Goal: Check status: Check status

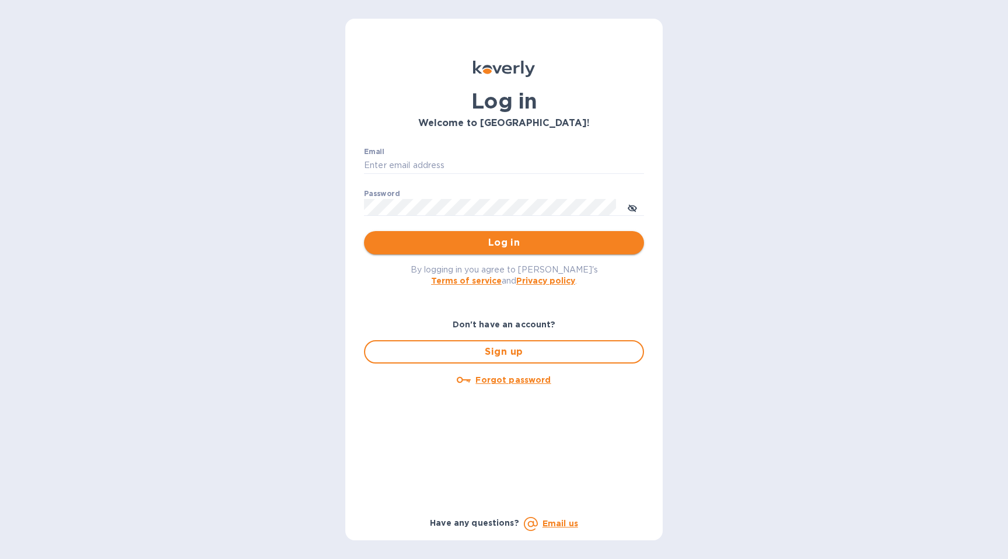
type input "Rick@arenisales.com"
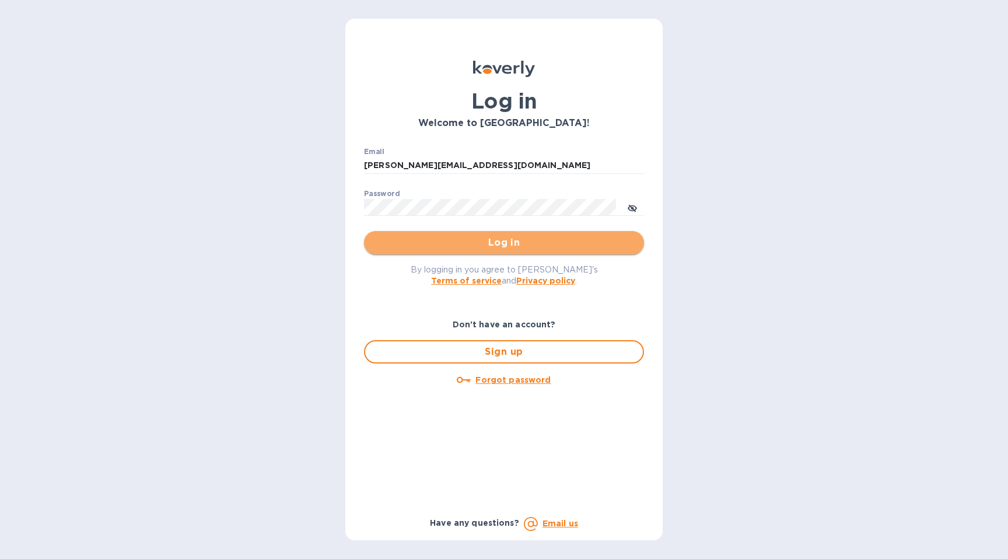
click at [473, 247] on span "Log in" at bounding box center [503, 243] width 261 height 14
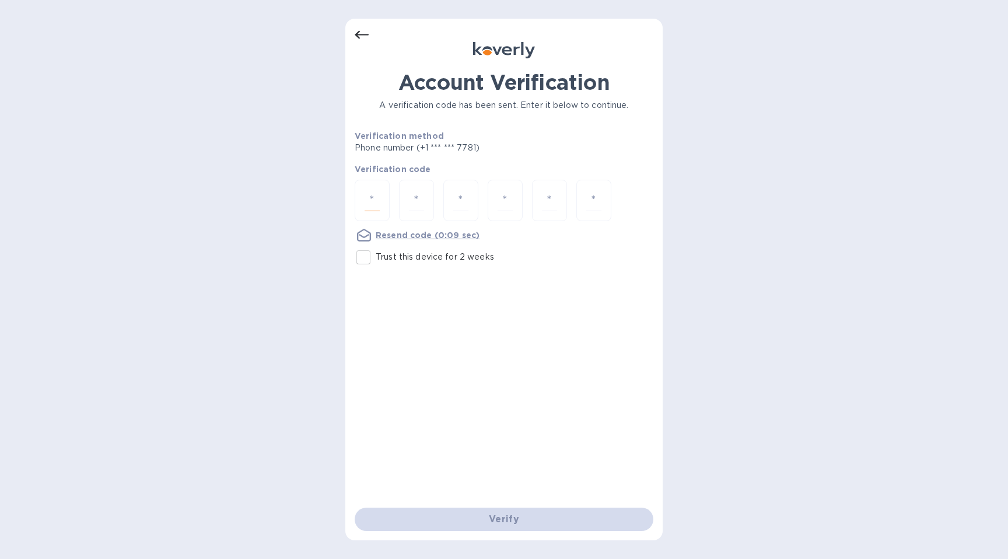
click at [375, 206] on input "number" at bounding box center [372, 201] width 15 height 22
type input "8"
type input "1"
type input "5"
type input "0"
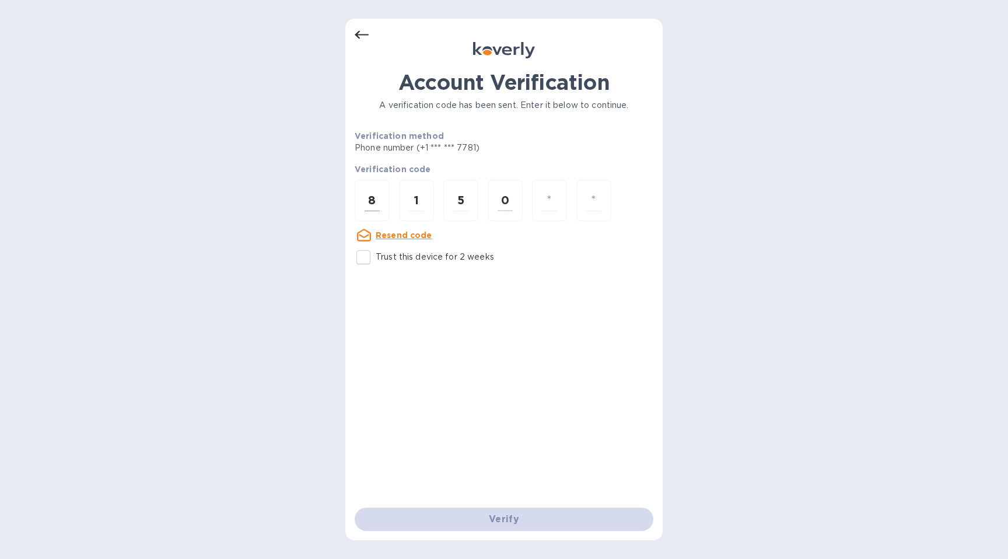
type input "0"
type input "7"
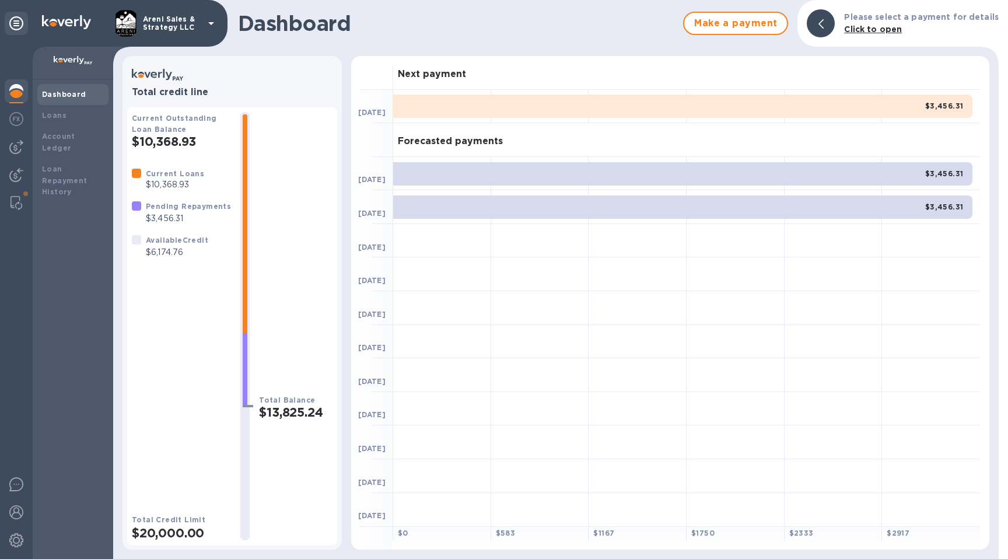
click at [425, 106] on div "$3,456.31" at bounding box center [682, 106] width 579 height 23
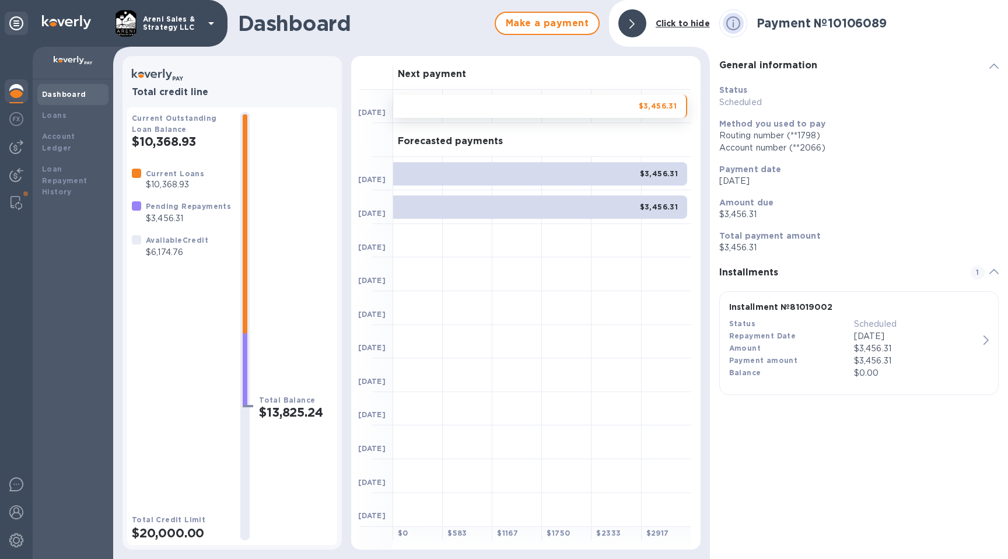
click at [420, 106] on div "$3,456.31" at bounding box center [540, 106] width 294 height 23
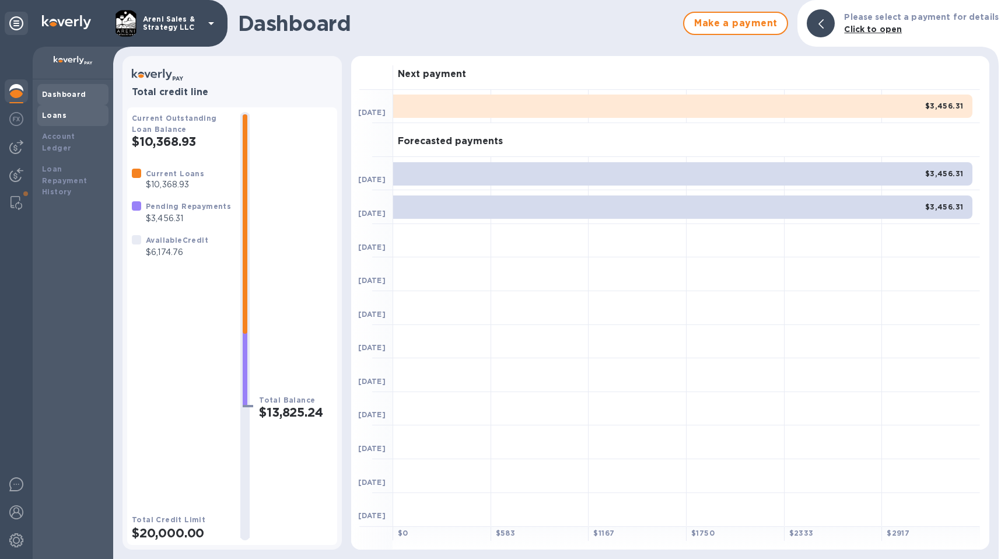
click at [61, 121] on div "Loans" at bounding box center [72, 115] width 71 height 21
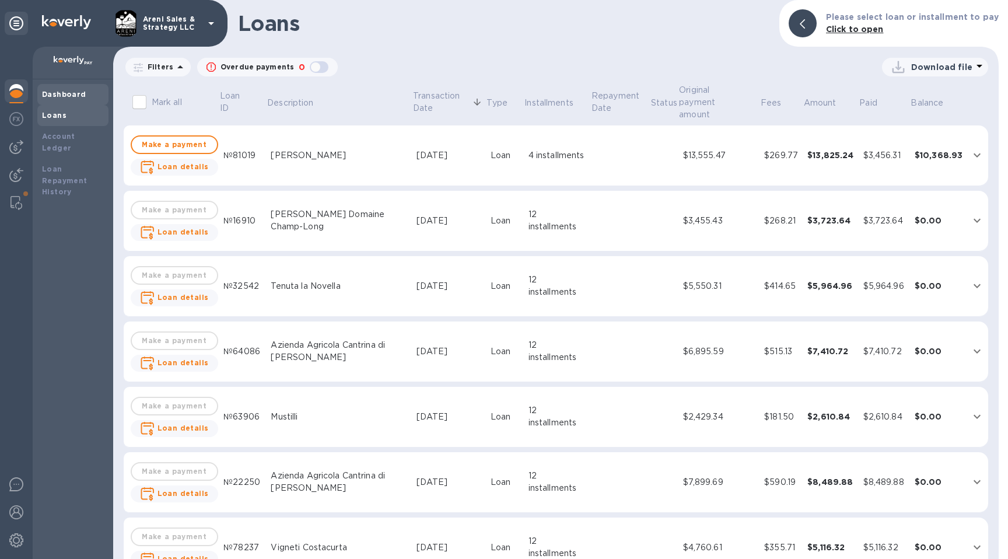
click at [58, 95] on b "Dashboard" at bounding box center [64, 94] width 44 height 9
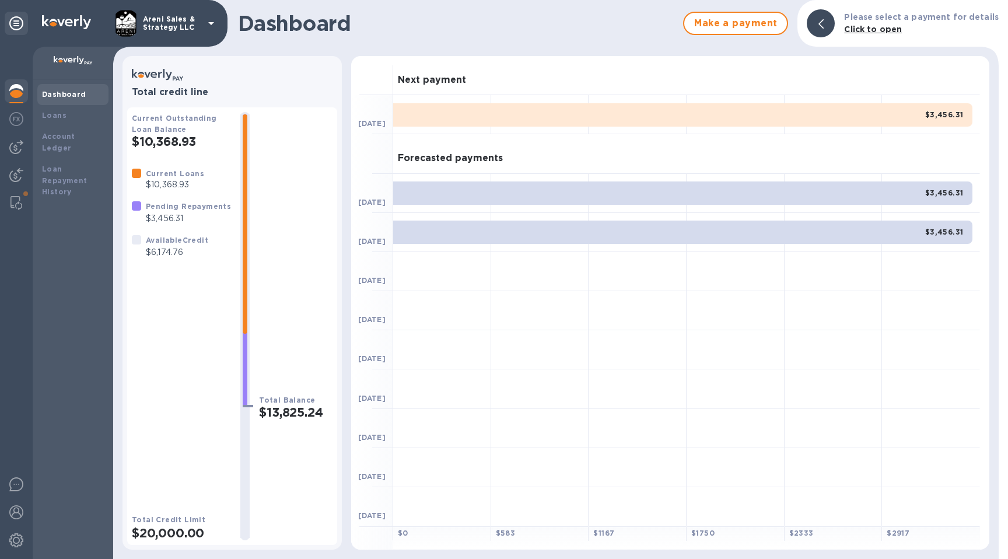
click at [54, 96] on b "Dashboard" at bounding box center [64, 94] width 44 height 9
click at [299, 34] on h1 "Dashboard" at bounding box center [457, 23] width 439 height 25
click at [61, 92] on b "Dashboard" at bounding box center [64, 94] width 44 height 9
